Goal: Information Seeking & Learning: Understand process/instructions

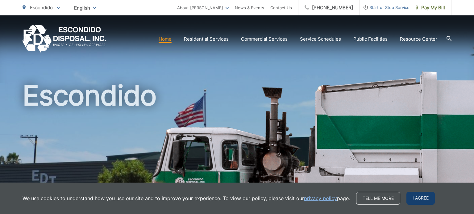
click at [415, 200] on span "I agree" at bounding box center [420, 198] width 28 height 13
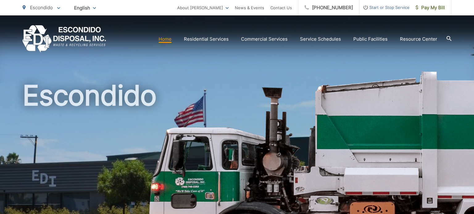
click at [268, 87] on h1 "Escondido" at bounding box center [237, 177] width 429 height 195
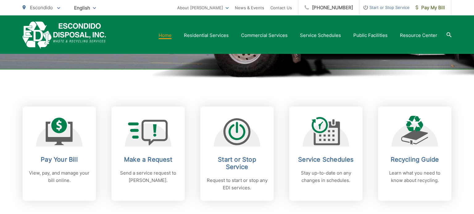
scroll to position [200, 0]
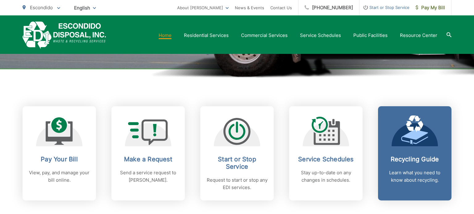
click at [421, 158] on h2 "Recycling Guide" at bounding box center [414, 159] width 61 height 7
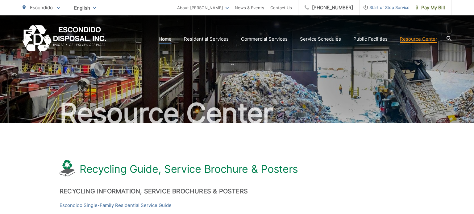
click at [169, 40] on link "Home" at bounding box center [165, 38] width 13 height 7
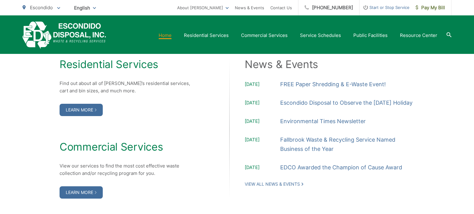
scroll to position [632, 0]
click at [80, 38] on img "EDCD logo. Return to the homepage." at bounding box center [65, 35] width 84 height 27
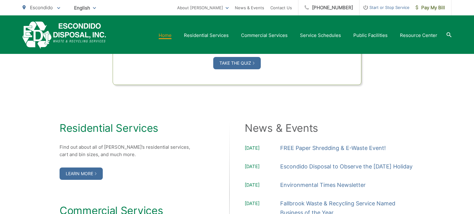
scroll to position [569, 0]
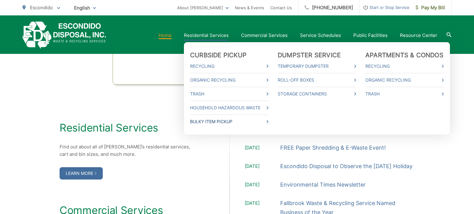
click at [202, 120] on link "Bulky Item Pickup" at bounding box center [229, 121] width 78 height 7
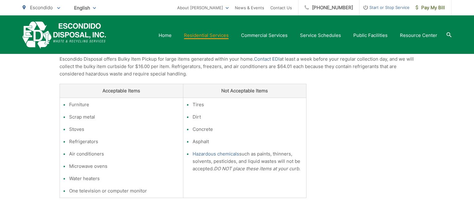
scroll to position [130, 0]
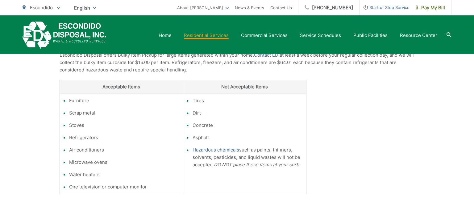
click at [171, 39] on section "Home Residential Services Curbside Pickup Recycling Organic Recycling Trash Hou…" at bounding box center [278, 36] width 345 height 12
click at [171, 37] on link "Home" at bounding box center [165, 35] width 13 height 7
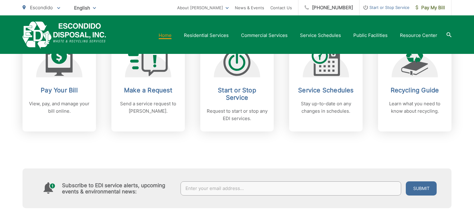
scroll to position [270, 0]
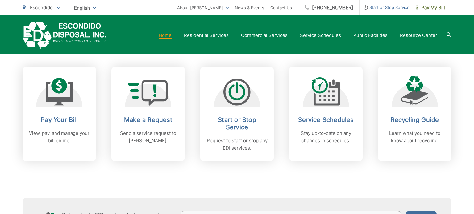
scroll to position [239, 0]
